Goal: Check status: Check status

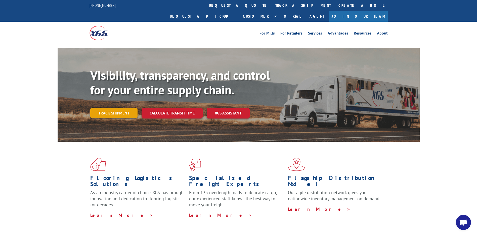
click at [125, 107] on link "Track shipment" at bounding box center [113, 112] width 47 height 11
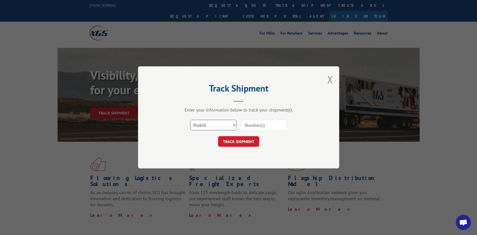
click at [235, 125] on select "Select category... Probill BOL PO" at bounding box center [214, 125] width 46 height 11
select select "bol"
click at [191, 120] on select "Select category... Probill BOL PO" at bounding box center [214, 125] width 46 height 11
click at [252, 126] on input at bounding box center [264, 125] width 46 height 11
type input "6008536"
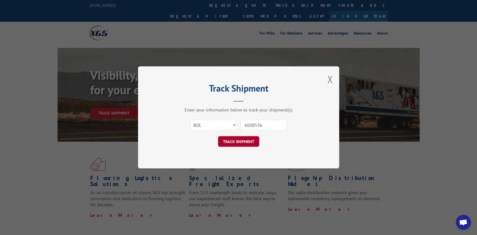
click at [231, 142] on button "TRACK SHIPMENT" at bounding box center [238, 141] width 41 height 11
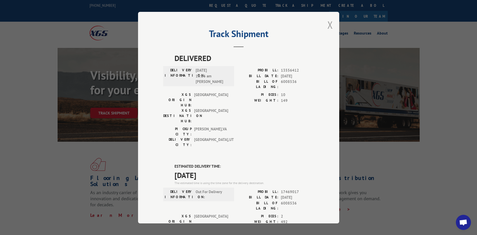
click at [328, 25] on button "Close modal" at bounding box center [331, 24] width 6 height 13
